Goal: Task Accomplishment & Management: Complete application form

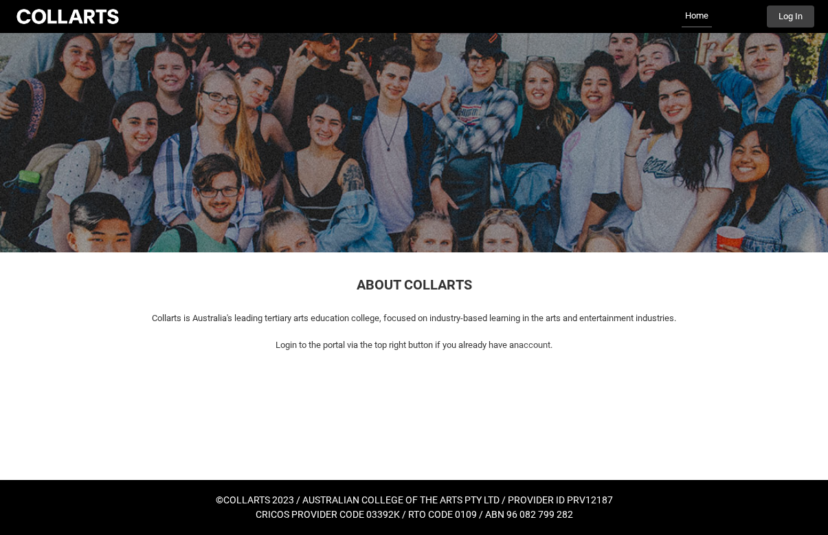
scroll to position [3, 0]
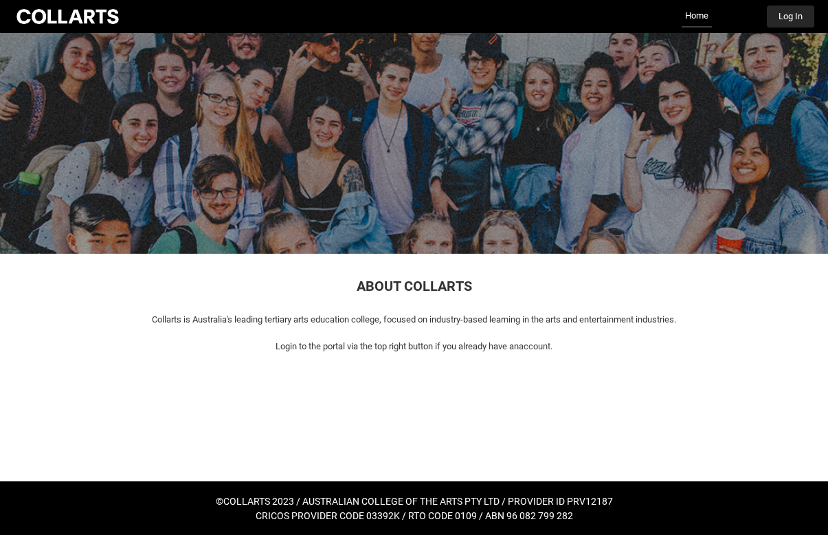
click at [785, 19] on button "Log In" at bounding box center [790, 16] width 47 height 22
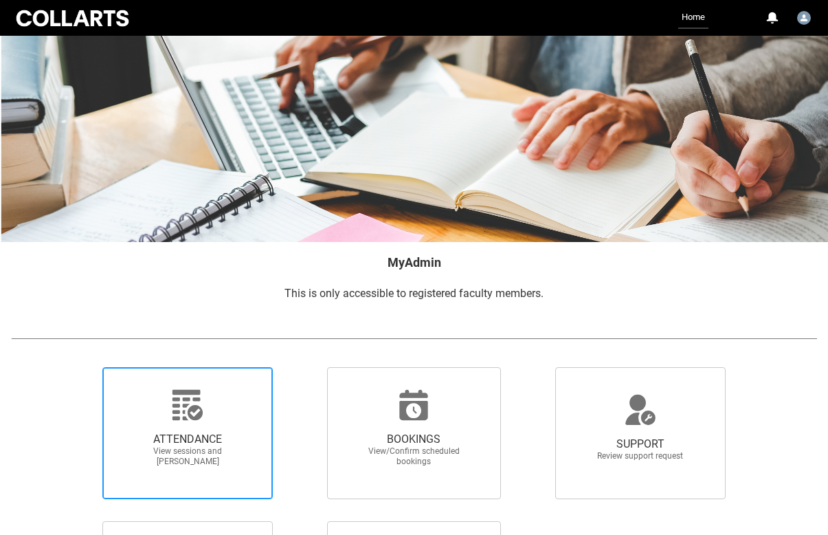
click at [195, 428] on span "ATTENDANCE View sessions and [PERSON_NAME]" at bounding box center [188, 449] width 132 height 56
click at [81, 367] on input "ATTENDANCE View sessions and [PERSON_NAME]" at bounding box center [80, 366] width 1 height 1
radio input "true"
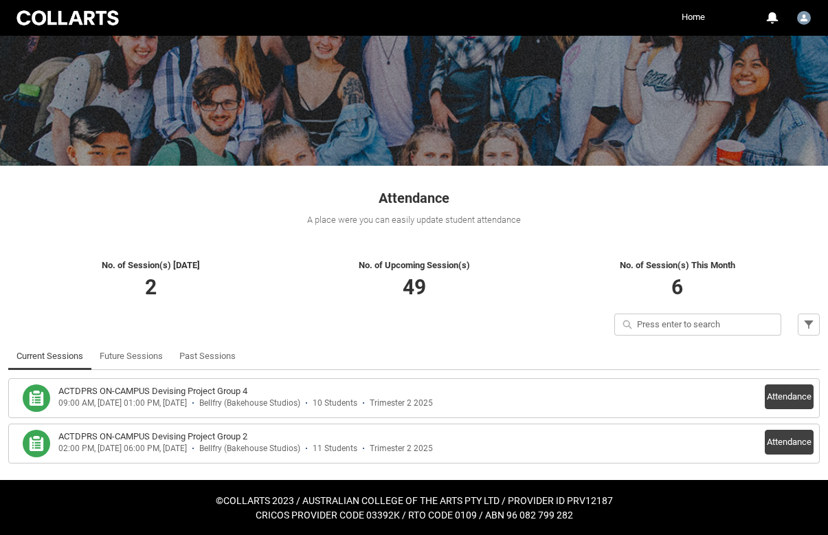
scroll to position [91, 0]
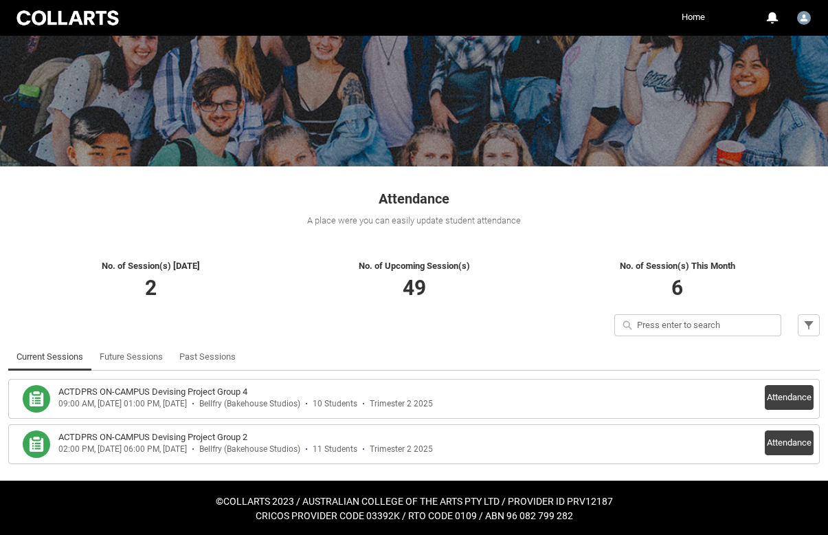
click at [207, 439] on h3 "ACTDPRS ON-CAMPUS Devising Project Group 2" at bounding box center [152, 437] width 189 height 14
click at [794, 442] on button "Attendance" at bounding box center [789, 442] width 49 height 25
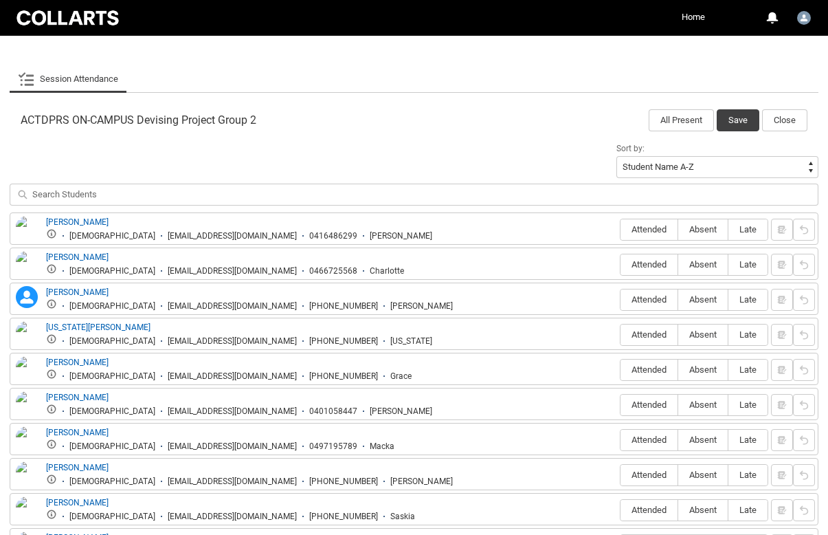
scroll to position [387, 0]
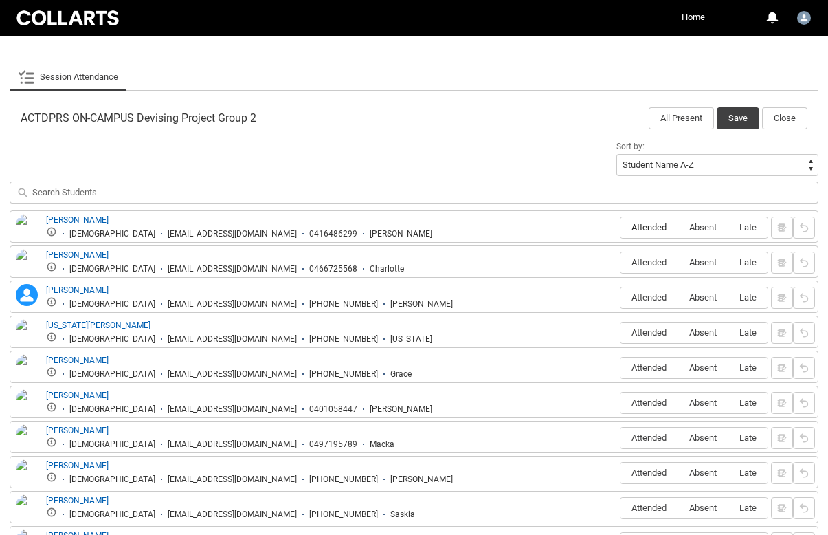
click at [653, 225] on span "Attended" at bounding box center [648, 227] width 57 height 10
click at [620, 227] on input "Attended" at bounding box center [620, 227] width 1 height 1
type lightning-radio-group "Attended"
radio input "true"
click at [653, 265] on span "Attended" at bounding box center [648, 262] width 57 height 10
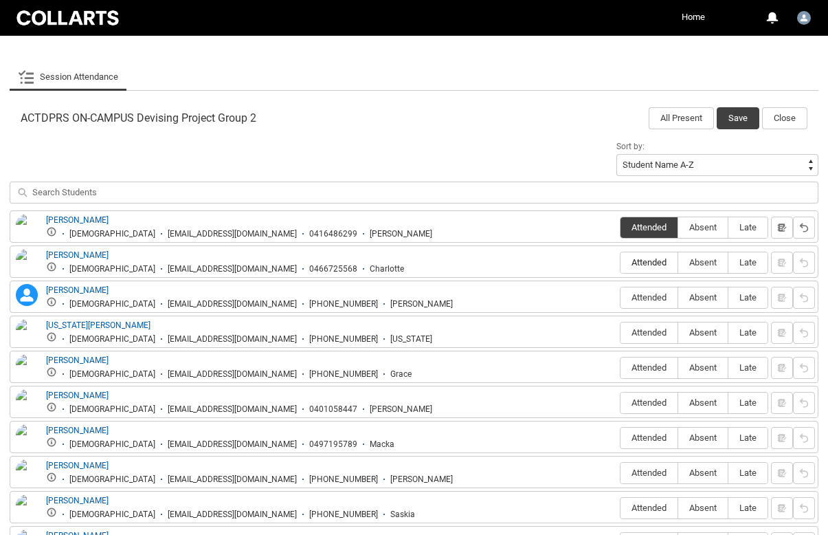
click at [620, 262] on input "Attended" at bounding box center [620, 262] width 1 height 1
type lightning-radio-group "Attended"
radio input "true"
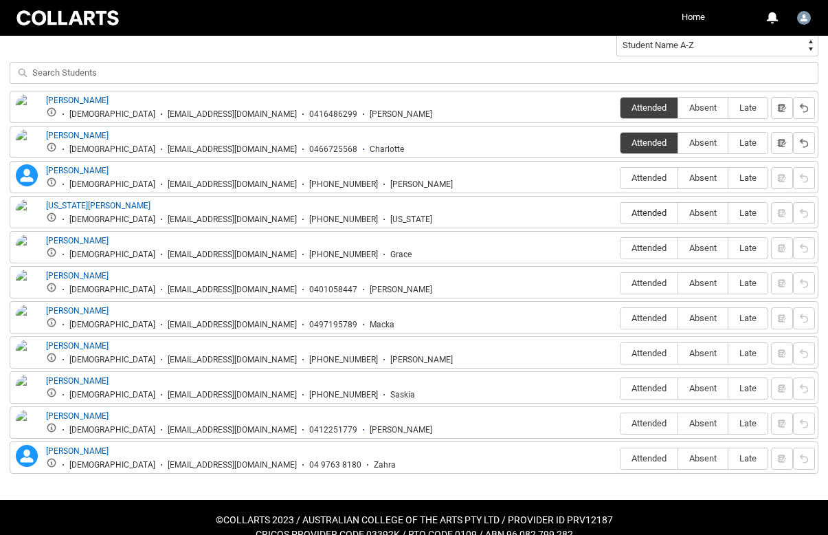
scroll to position [508, 0]
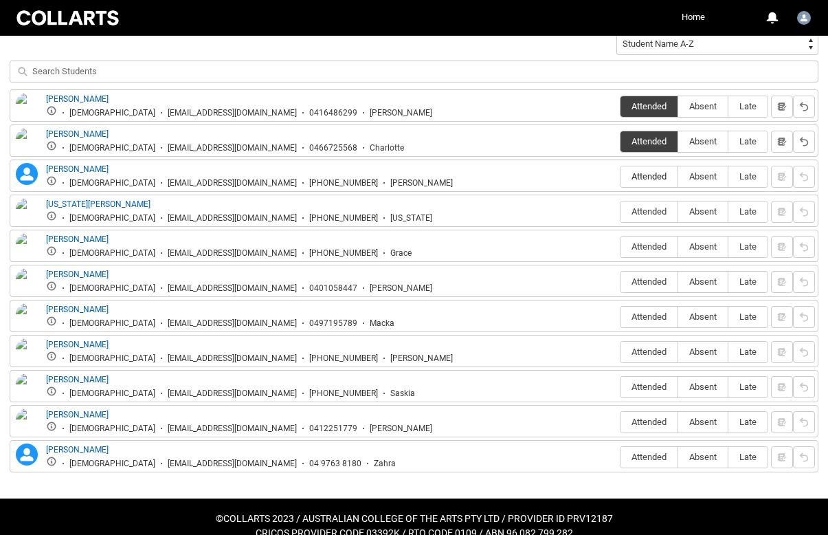
click at [664, 177] on span "Attended" at bounding box center [648, 176] width 57 height 10
click at [620, 177] on input "Attended" at bounding box center [620, 176] width 1 height 1
type lightning-radio-group "Attended"
radio input "true"
click at [661, 208] on span "Attended" at bounding box center [648, 211] width 57 height 10
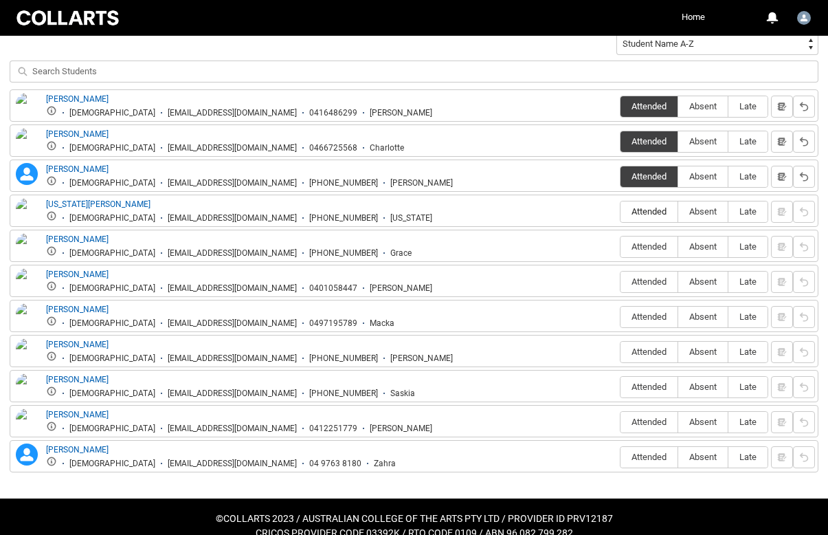
click at [620, 211] on input "Attended" at bounding box center [620, 211] width 1 height 1
type lightning-radio-group "Attended"
radio input "true"
click at [653, 253] on label "Attended" at bounding box center [648, 246] width 57 height 21
click at [620, 247] on input "Attended" at bounding box center [620, 246] width 1 height 1
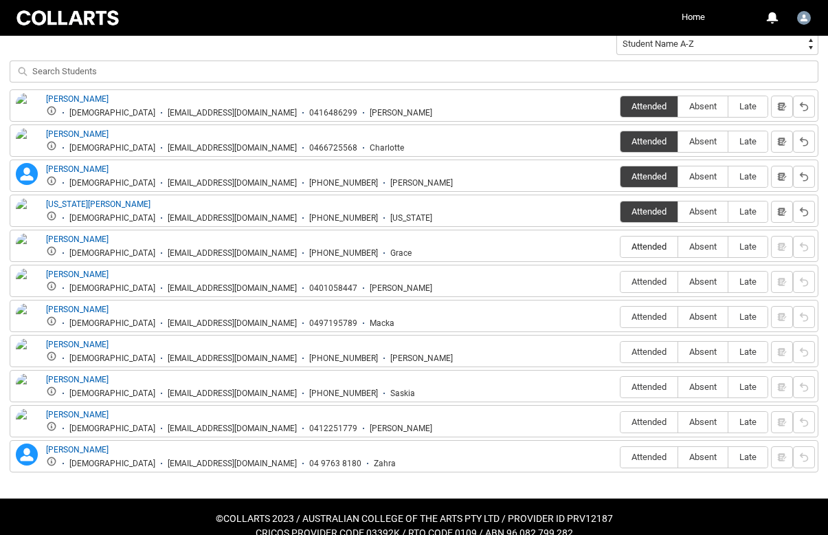
type lightning-radio-group "Attended"
radio input "true"
click at [649, 284] on span "Attended" at bounding box center [648, 281] width 57 height 10
click at [620, 282] on input "Attended" at bounding box center [620, 281] width 1 height 1
type lightning-radio-group "Attended"
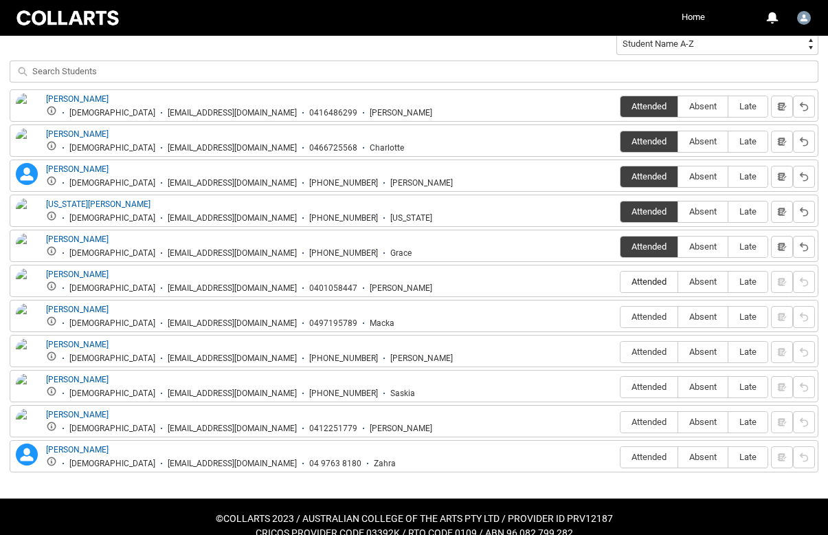
radio input "true"
click at [651, 311] on span "Attended" at bounding box center [648, 316] width 57 height 10
click at [620, 316] on input "Attended" at bounding box center [620, 316] width 1 height 1
type lightning-radio-group "Attended"
radio input "true"
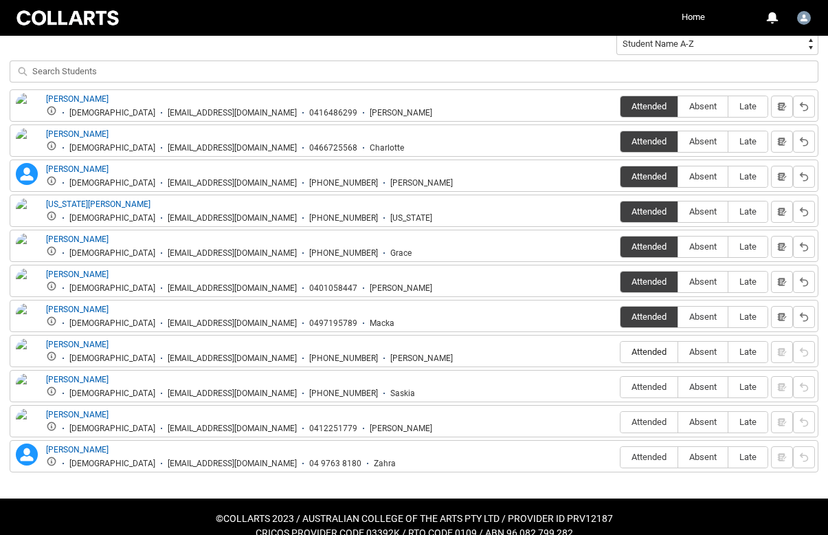
click at [653, 346] on span "Attended" at bounding box center [648, 351] width 57 height 10
click at [620, 351] on input "Attended" at bounding box center [620, 351] width 1 height 1
type lightning-radio-group "Attended"
radio input "true"
click at [708, 391] on span "Absent" at bounding box center [702, 386] width 49 height 10
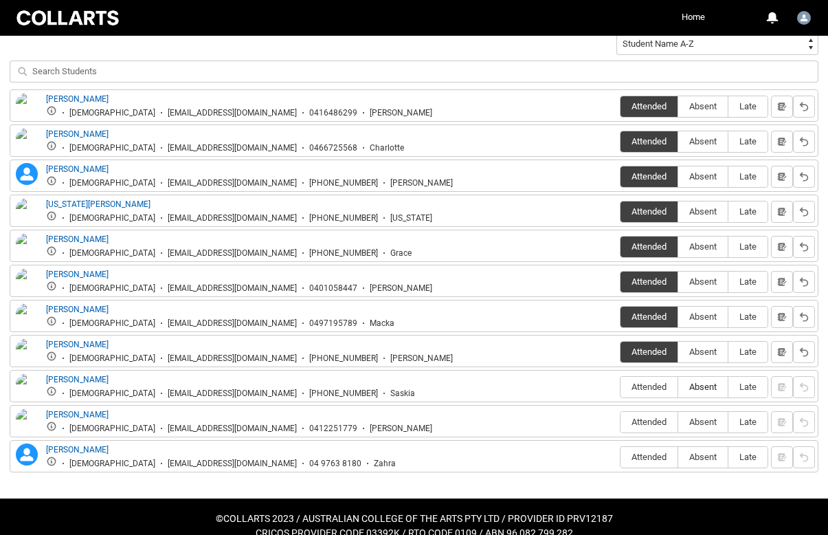
click at [678, 387] on input "Absent" at bounding box center [677, 386] width 1 height 1
type lightning-radio-group "Absent"
radio input "true"
click at [660, 418] on span "Attended" at bounding box center [648, 421] width 57 height 10
click at [620, 421] on input "Attended" at bounding box center [620, 421] width 1 height 1
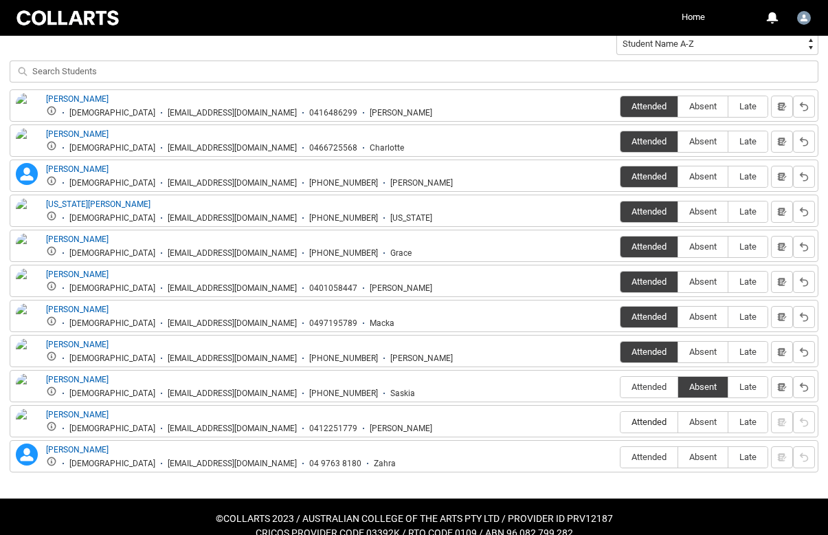
type lightning-radio-group "Attended"
radio input "true"
click at [657, 450] on label "Attended" at bounding box center [648, 457] width 57 height 21
click at [620, 456] on input "Attended" at bounding box center [620, 456] width 1 height 1
type lightning-radio-group "Attended"
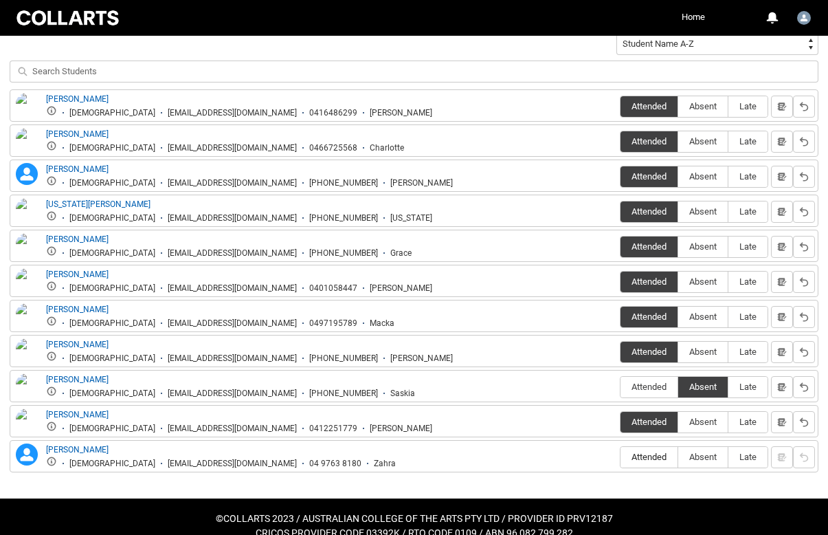
radio input "true"
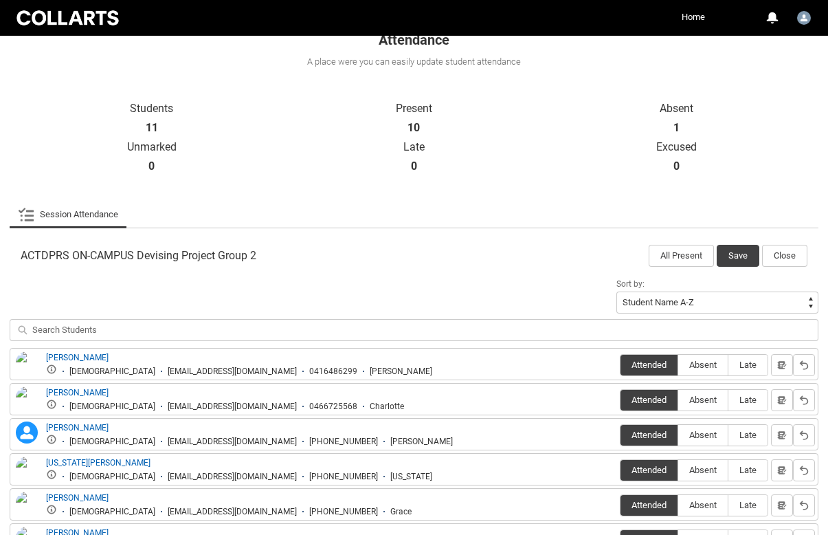
scroll to position [232, 0]
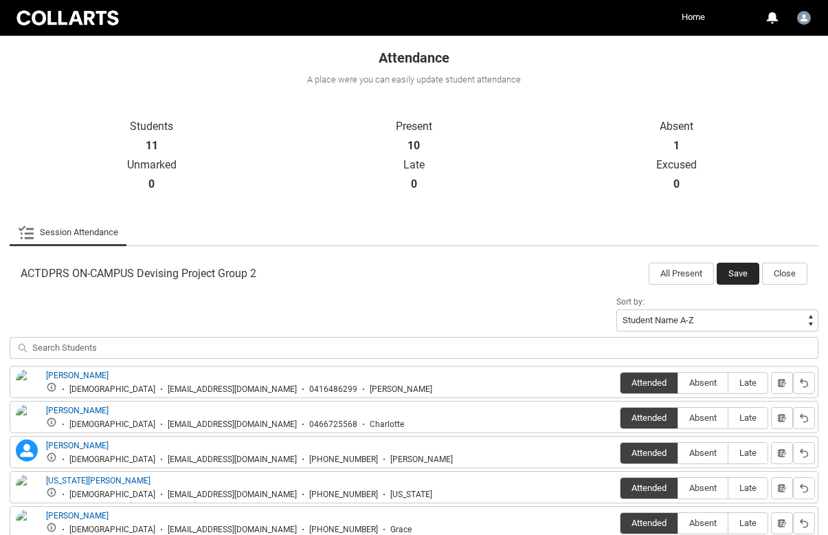
click at [743, 269] on button "Save" at bounding box center [738, 273] width 43 height 22
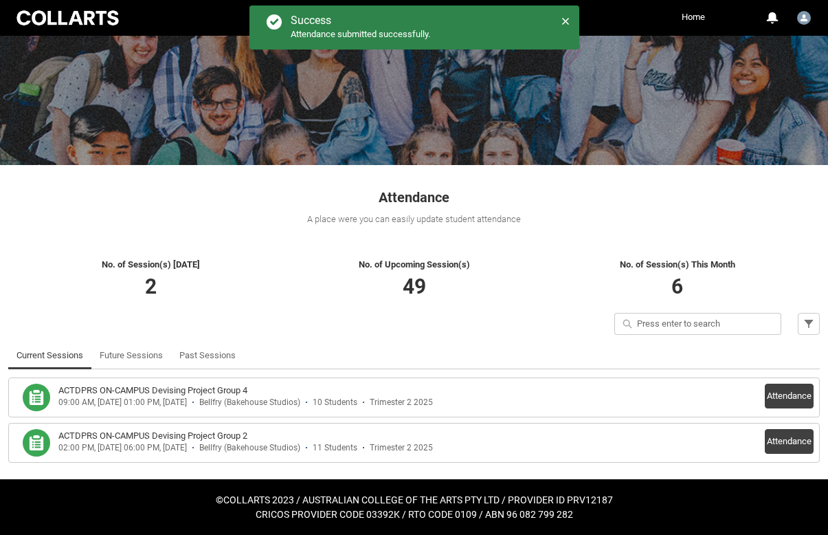
scroll to position [91, 0]
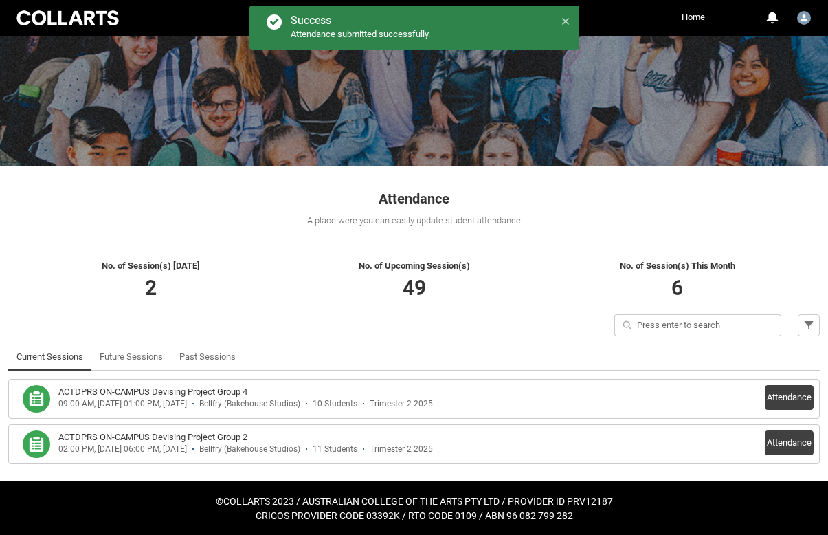
click at [568, 22] on icon at bounding box center [566, 21] width 10 height 10
